Goal: Transaction & Acquisition: Purchase product/service

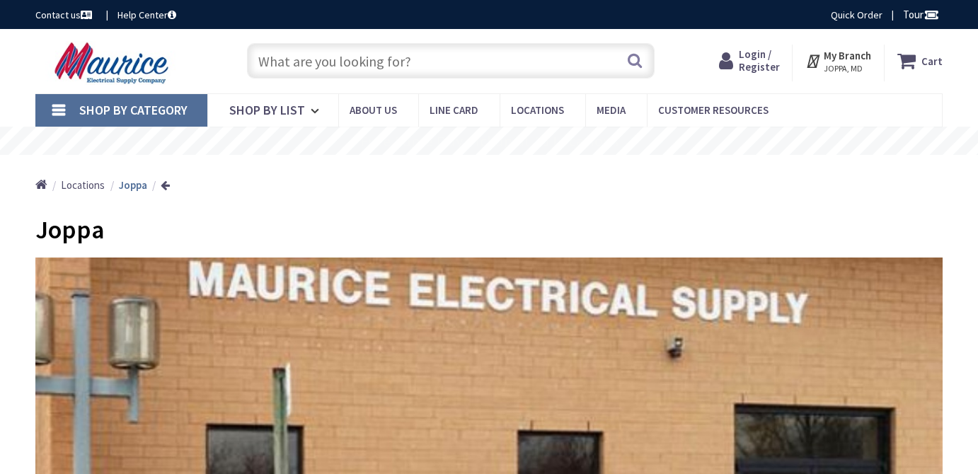
click at [292, 61] on input "text" at bounding box center [451, 60] width 408 height 35
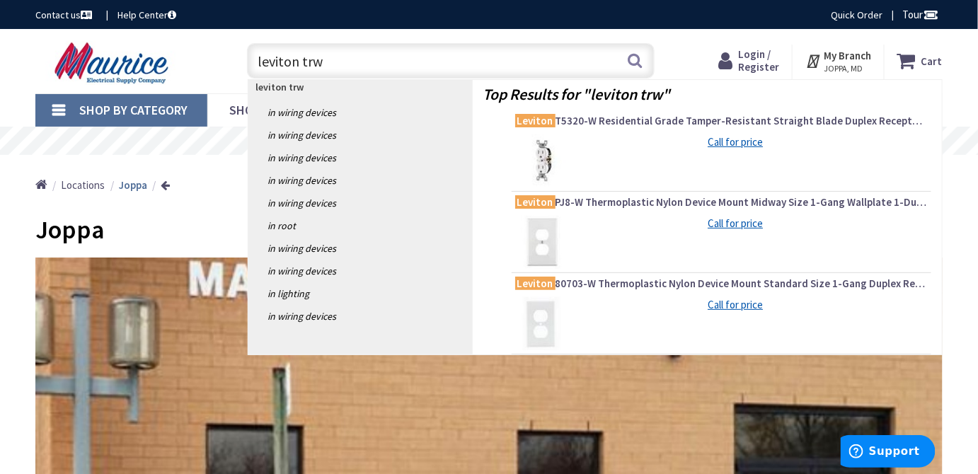
type input "leviton trwr"
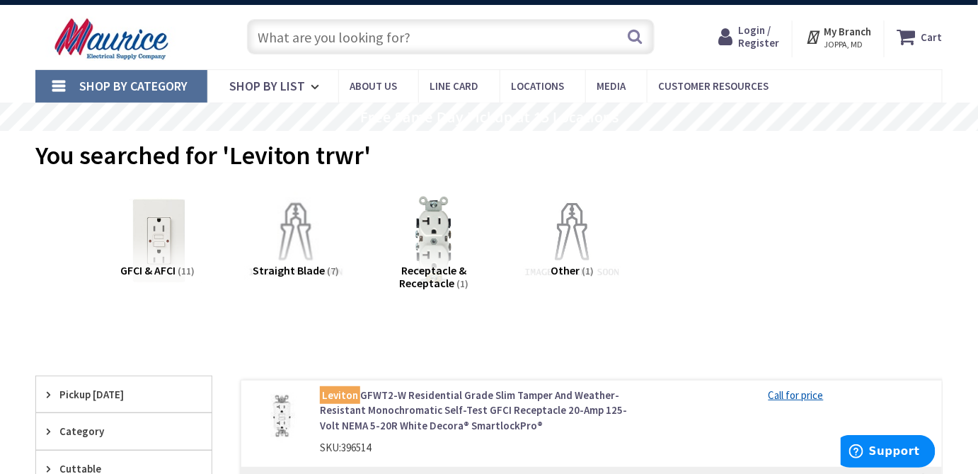
scroll to position [25, 0]
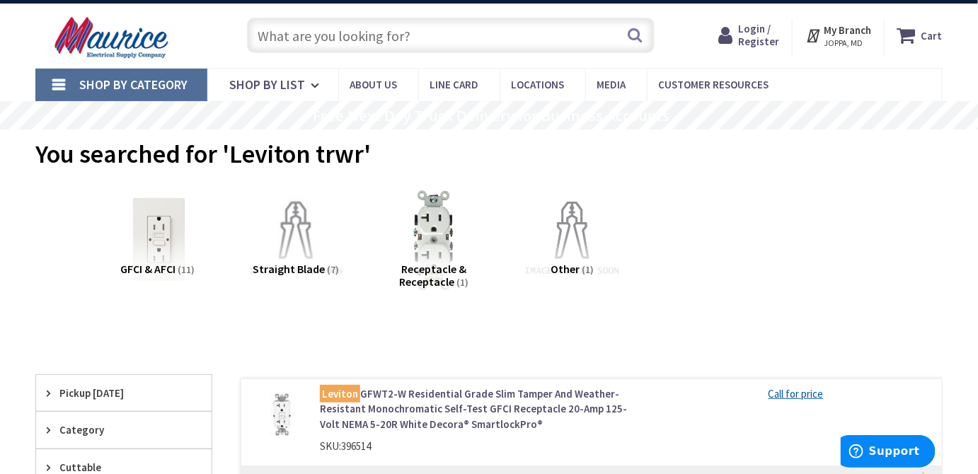
click at [424, 246] on img at bounding box center [433, 240] width 115 height 115
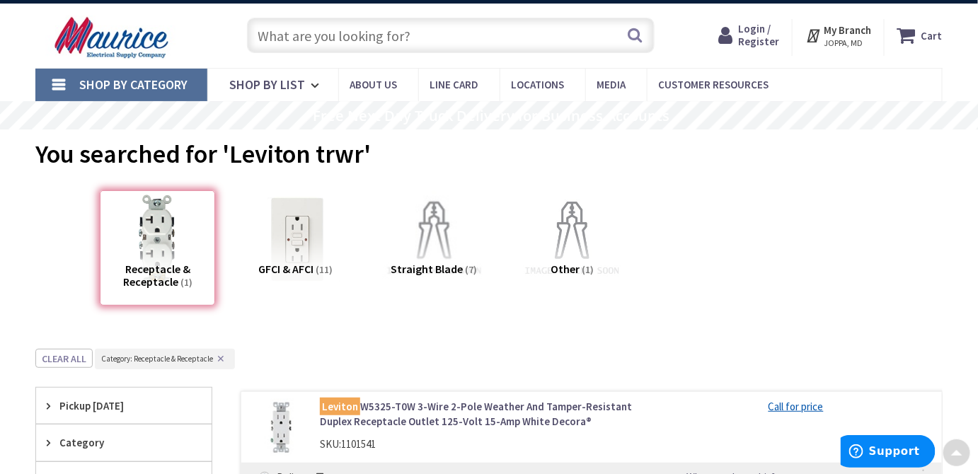
scroll to position [374, 0]
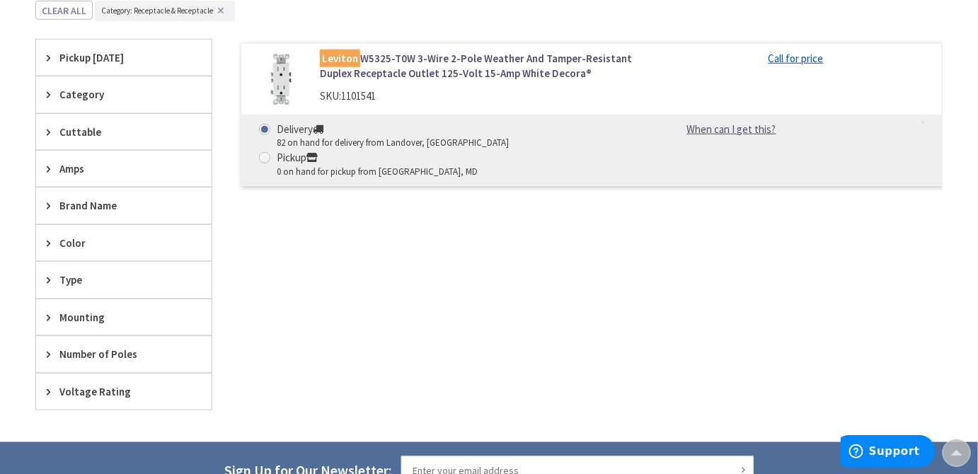
click at [353, 76] on link "Leviton W5325-T0W 3-Wire 2-Pole Weather And Tamper-Resistant Duplex Receptacle …" at bounding box center [479, 66] width 319 height 30
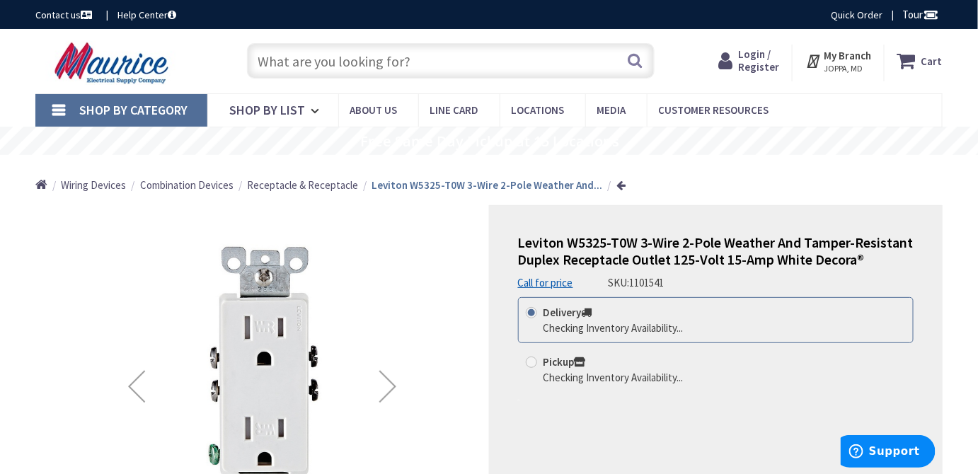
click at [751, 64] on span "Login / Register" at bounding box center [759, 60] width 41 height 26
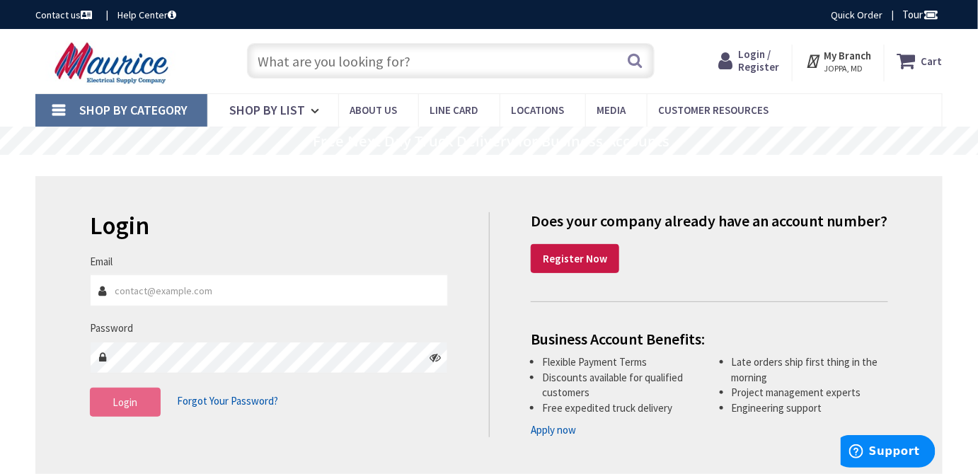
type input "gsfeit0071@gmail.com"
click at [135, 402] on span "Login" at bounding box center [124, 401] width 25 height 13
